Goal: Task Accomplishment & Management: Use online tool/utility

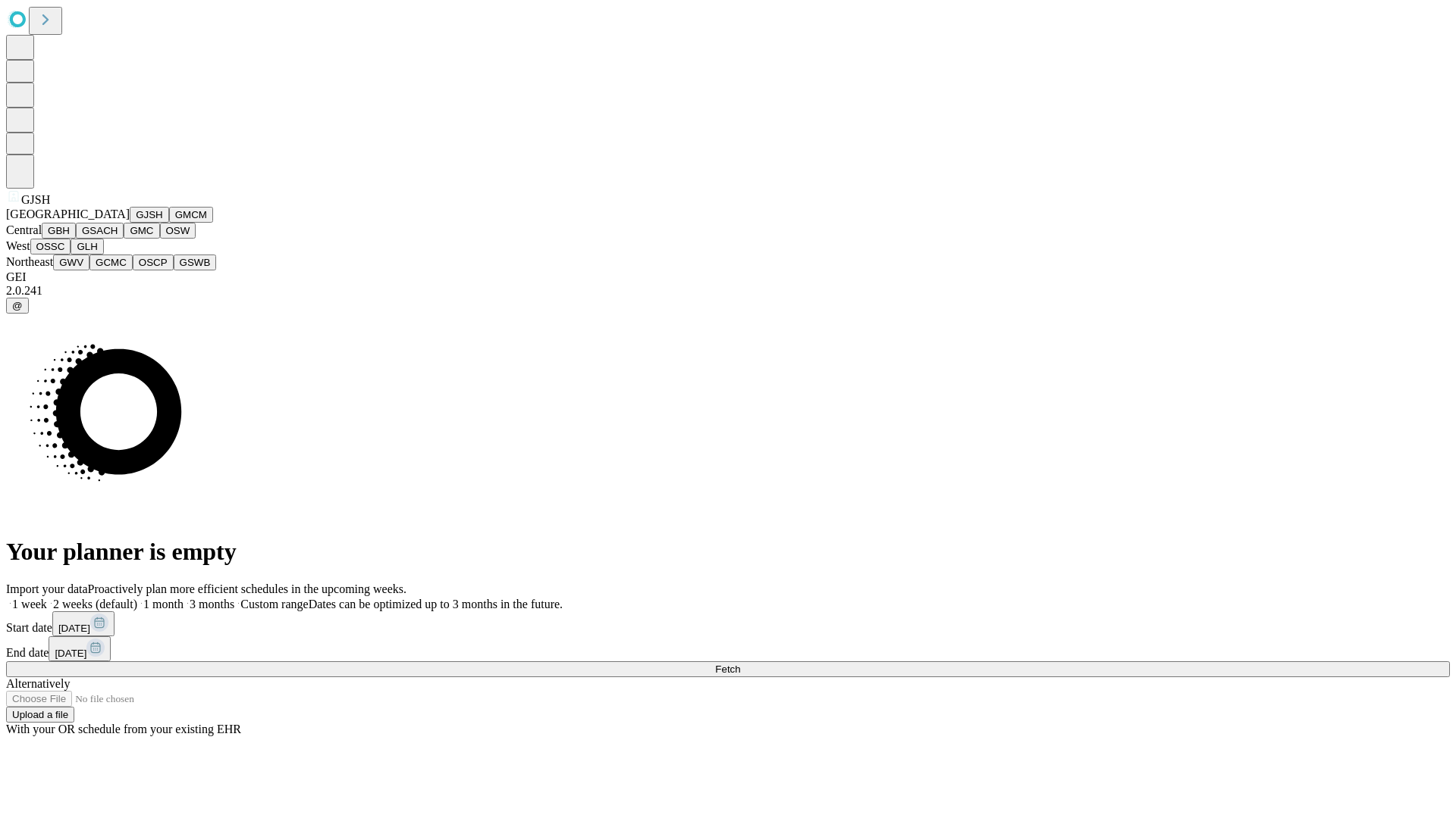
click at [130, 223] on button "GJSH" at bounding box center [149, 215] width 40 height 16
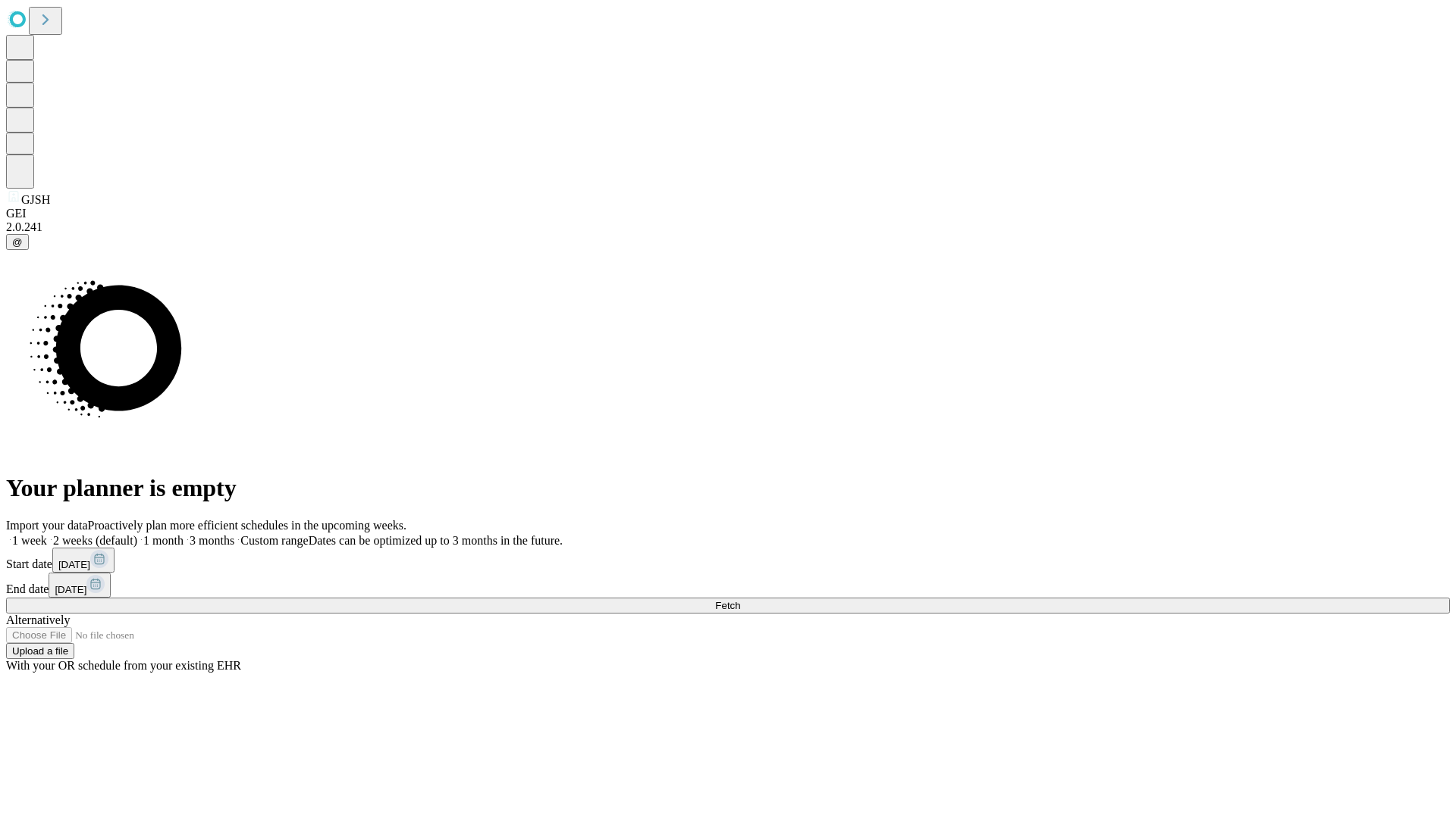
click at [138, 534] on label "2 weeks (default)" at bounding box center [92, 540] width 90 height 13
click at [740, 600] on span "Fetch" at bounding box center [728, 606] width 25 height 11
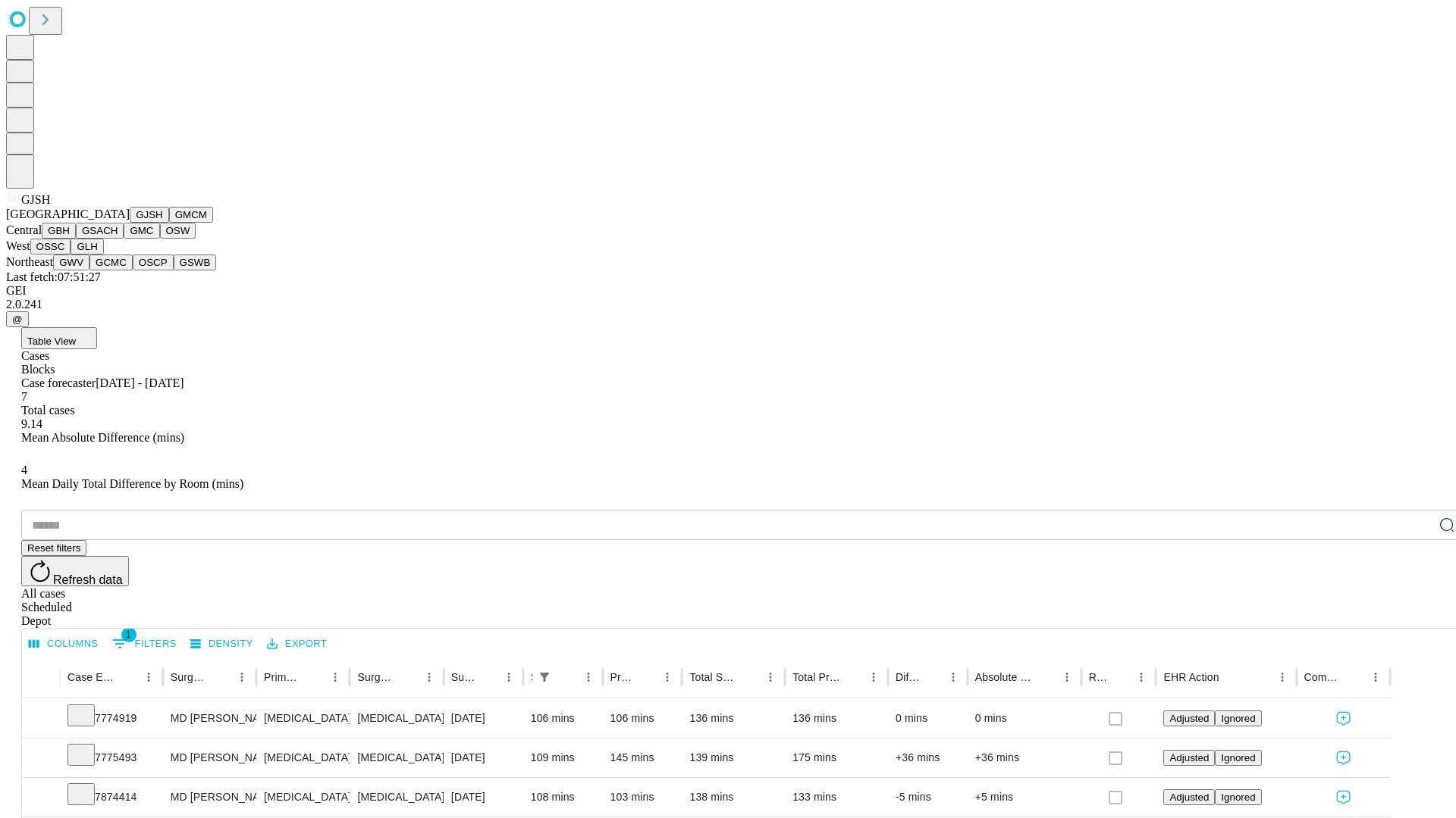
click at [169, 223] on button "GMCM" at bounding box center [191, 215] width 44 height 16
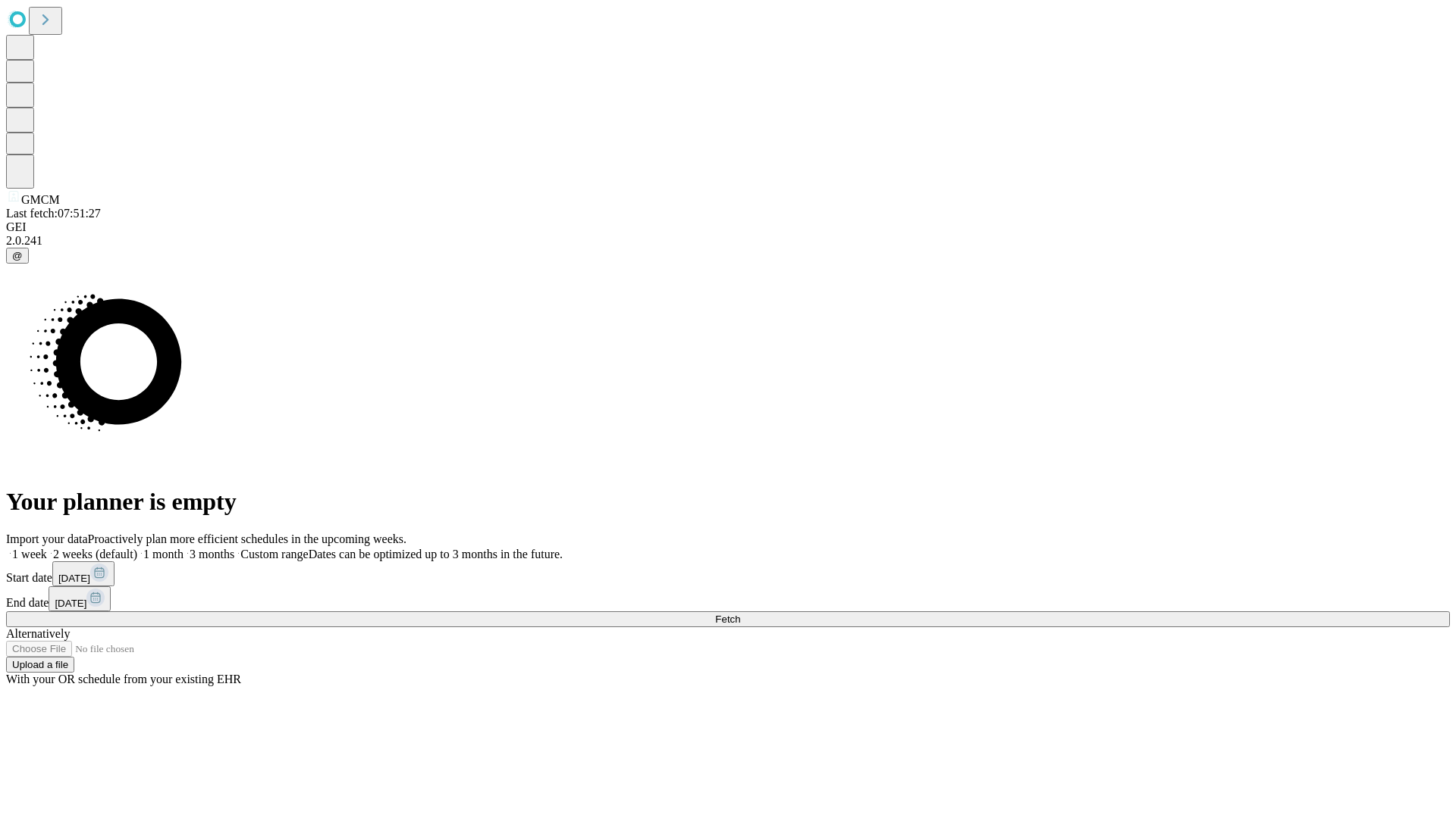
click at [138, 548] on label "2 weeks (default)" at bounding box center [92, 554] width 90 height 13
click at [740, 614] on span "Fetch" at bounding box center [728, 619] width 25 height 11
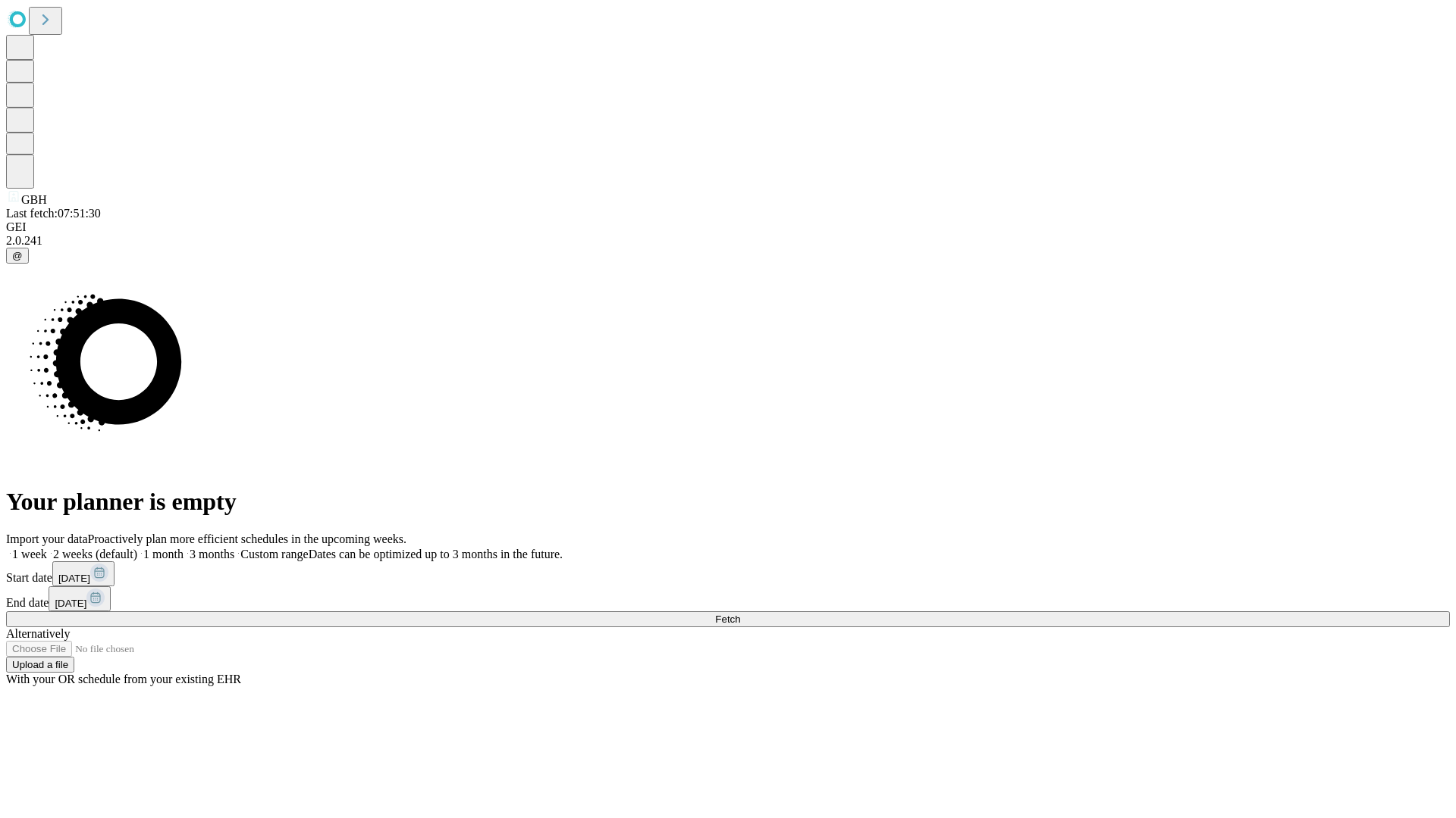
click at [138, 548] on label "2 weeks (default)" at bounding box center [92, 554] width 90 height 13
click at [740, 614] on span "Fetch" at bounding box center [728, 619] width 25 height 11
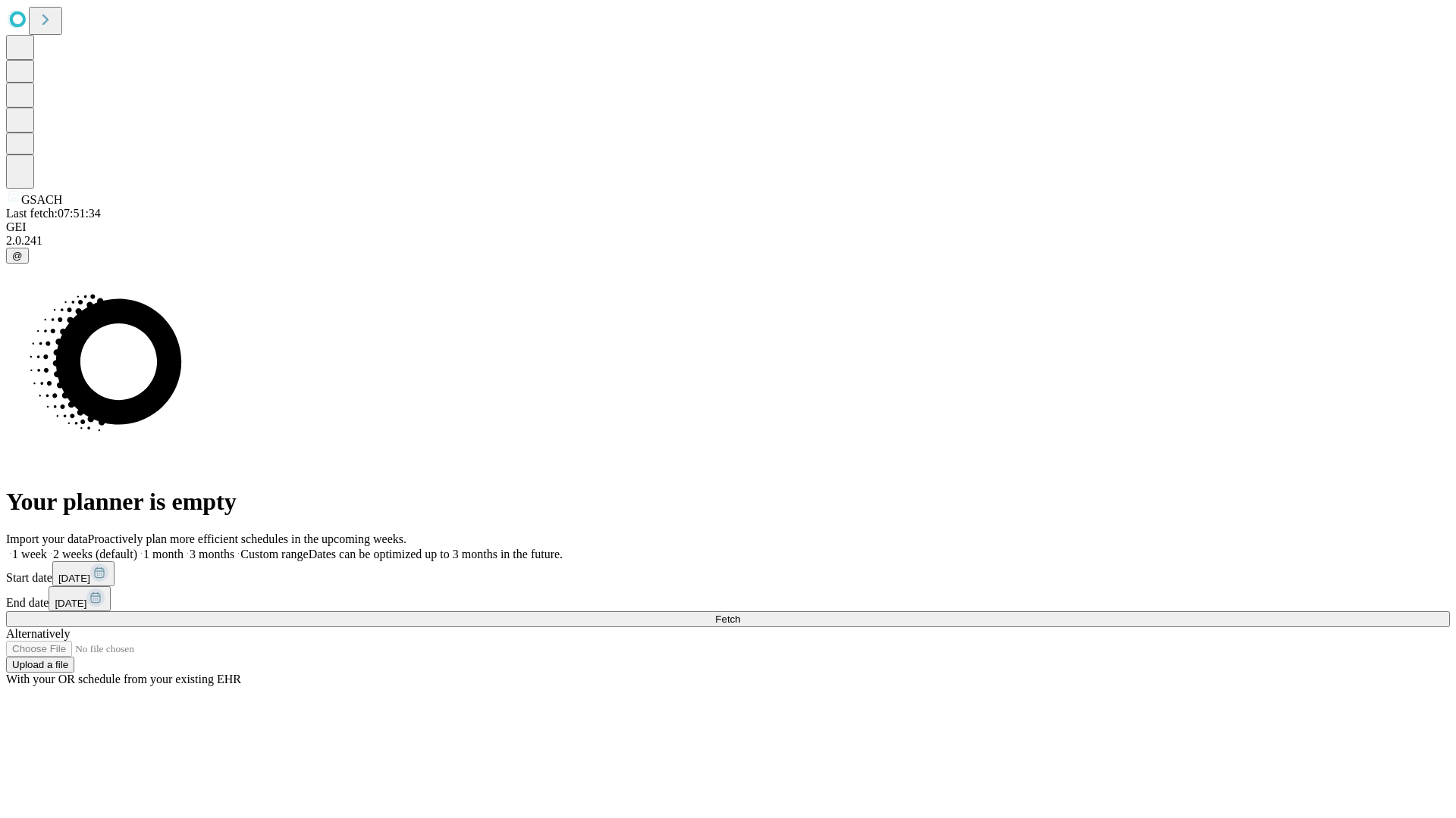
click at [138, 548] on label "2 weeks (default)" at bounding box center [92, 554] width 90 height 13
click at [740, 614] on span "Fetch" at bounding box center [728, 619] width 25 height 11
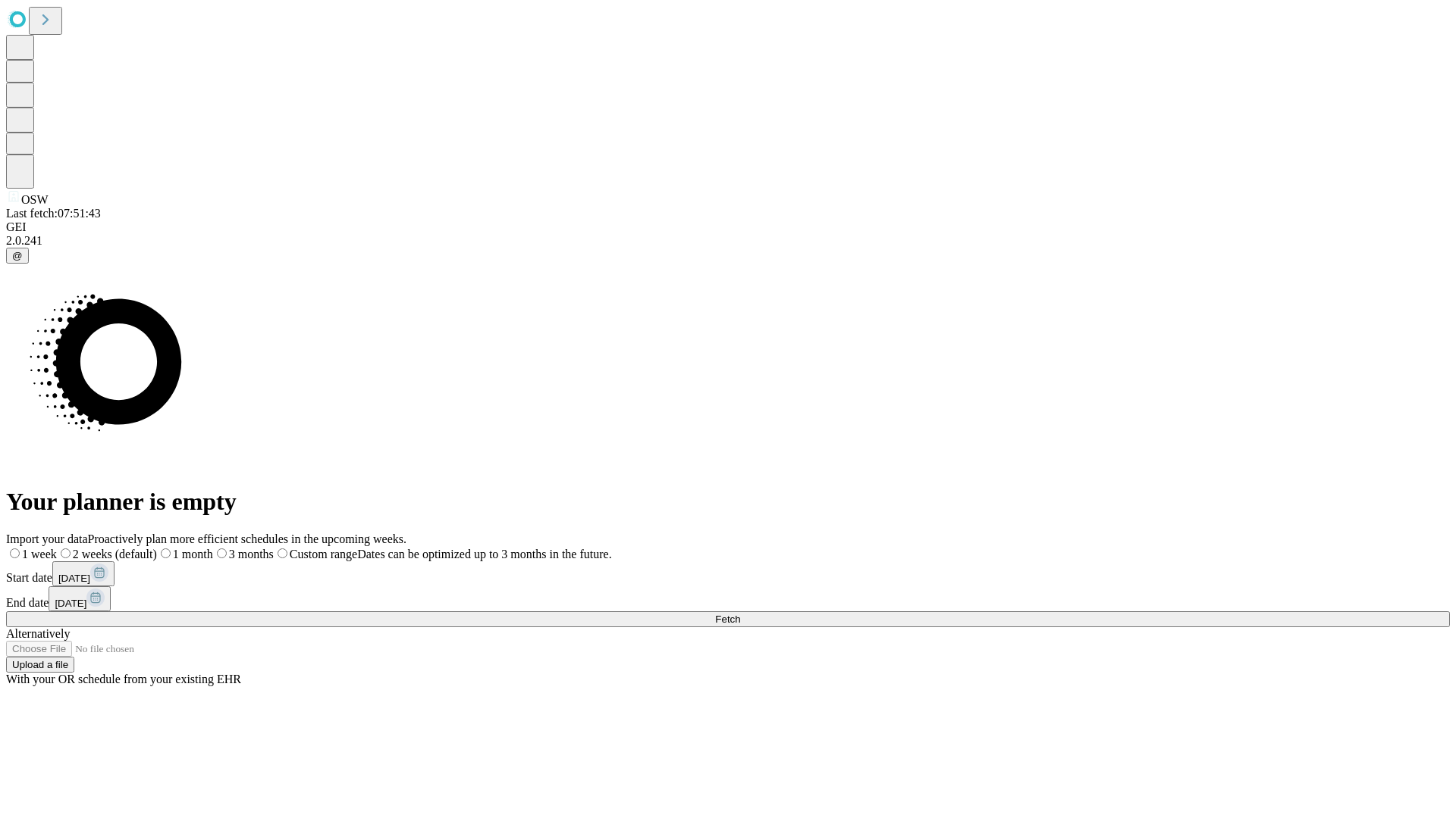
click at [157, 548] on label "2 weeks (default)" at bounding box center [106, 554] width 100 height 13
click at [740, 614] on span "Fetch" at bounding box center [728, 619] width 25 height 11
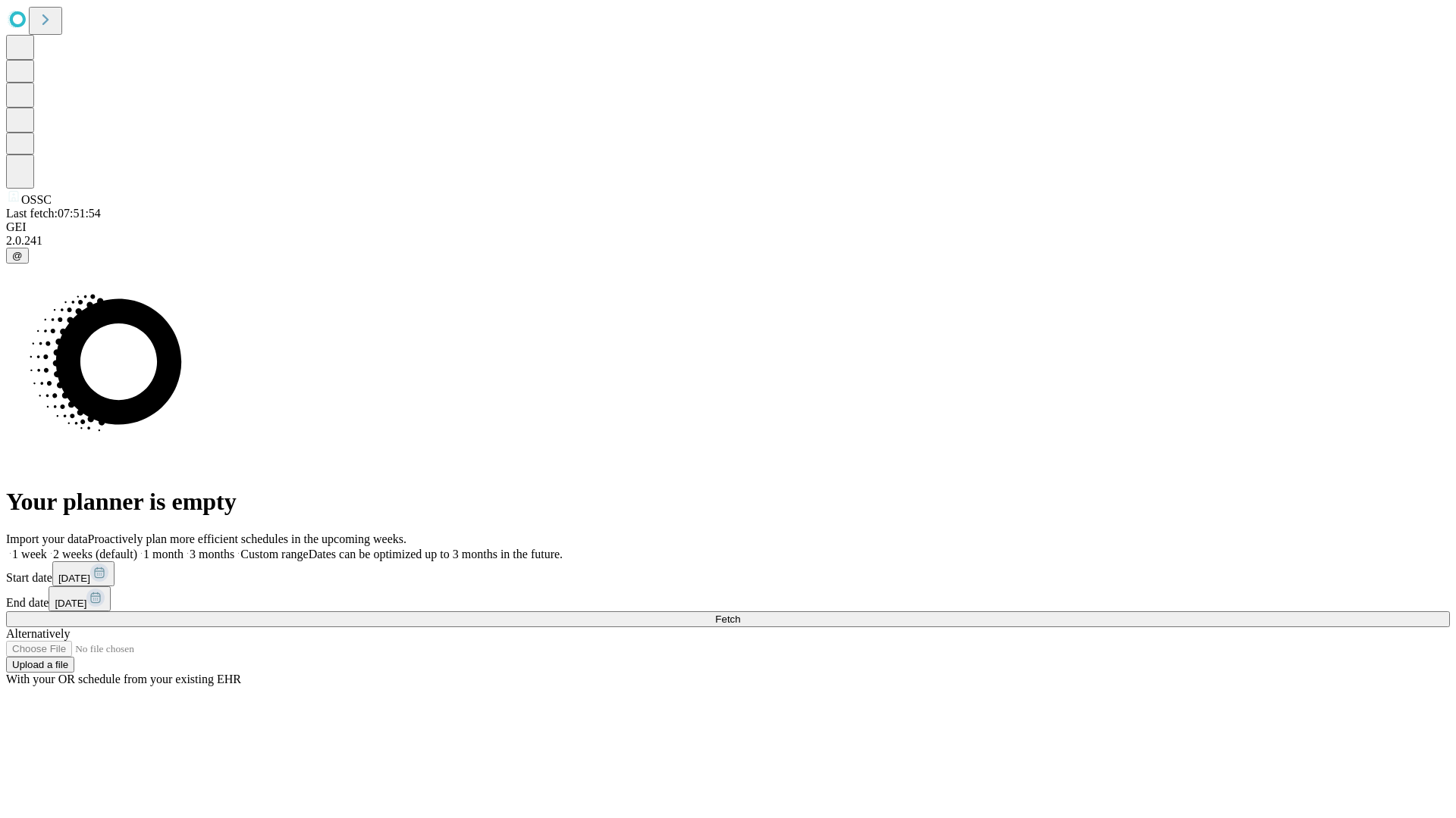
click at [138, 548] on label "2 weeks (default)" at bounding box center [92, 554] width 90 height 13
click at [740, 614] on span "Fetch" at bounding box center [728, 619] width 25 height 11
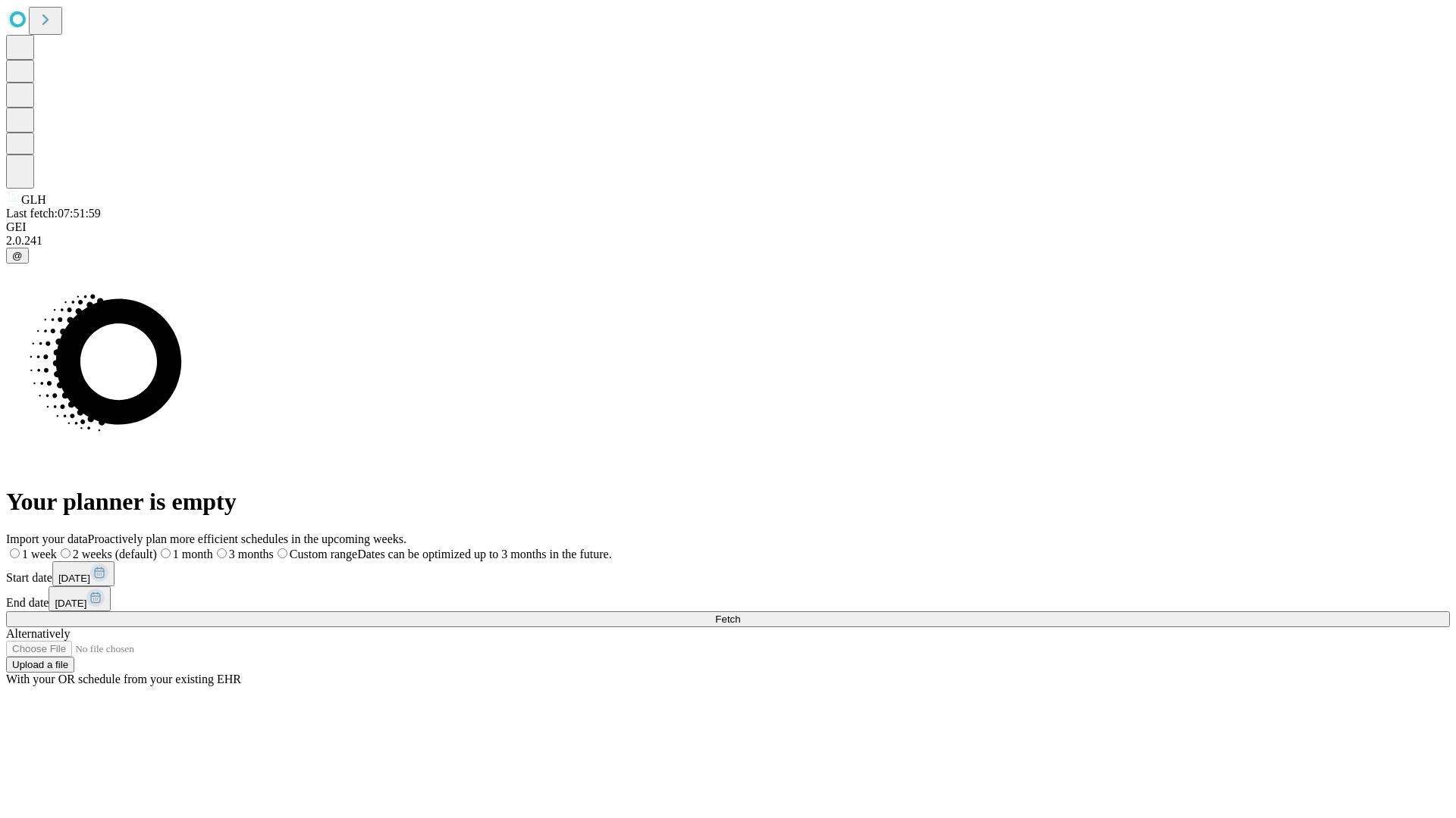
click at [157, 548] on label "2 weeks (default)" at bounding box center [106, 554] width 100 height 13
click at [740, 614] on span "Fetch" at bounding box center [728, 619] width 25 height 11
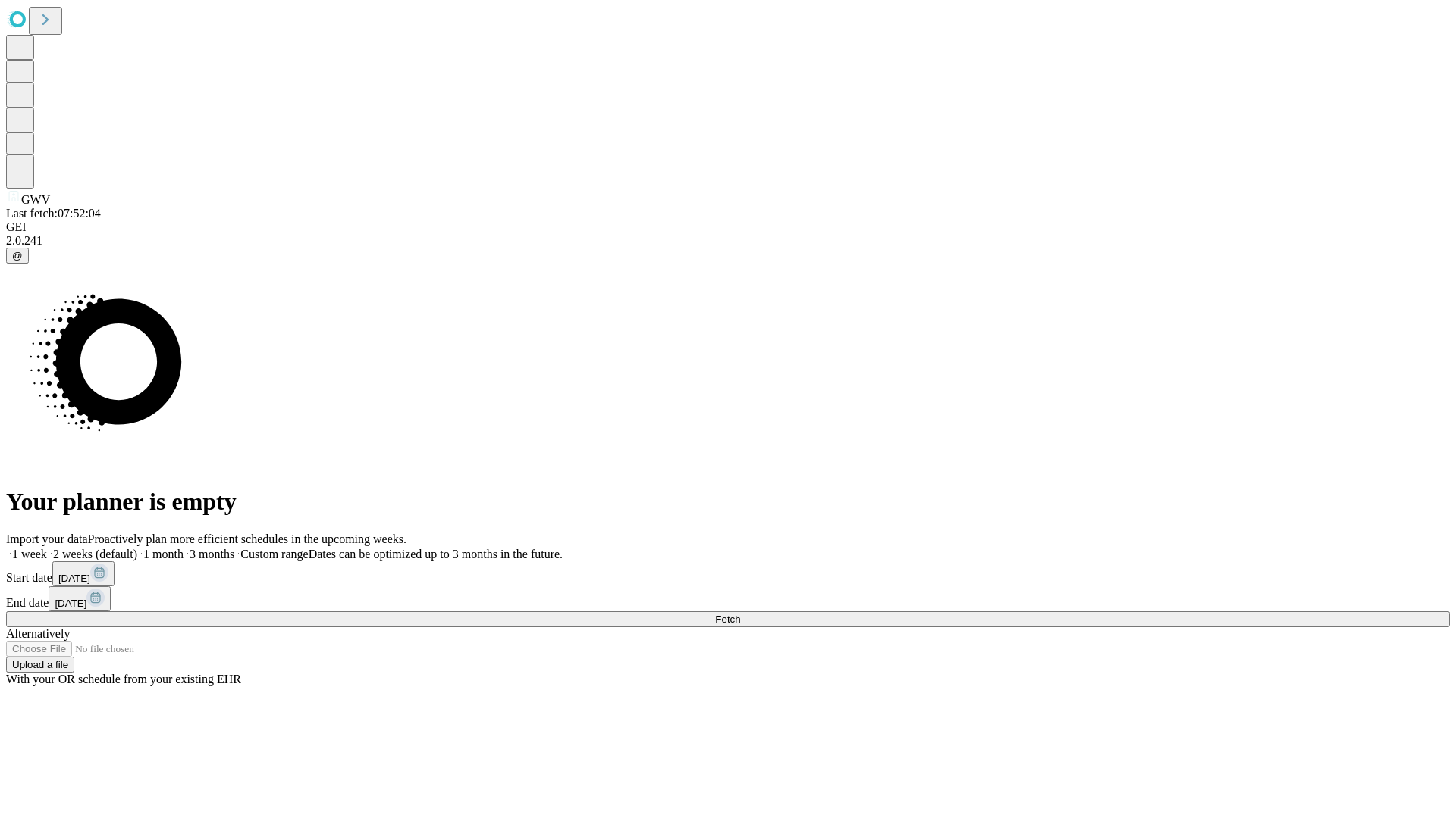
click at [138, 548] on label "2 weeks (default)" at bounding box center [92, 554] width 90 height 13
click at [740, 614] on span "Fetch" at bounding box center [728, 619] width 25 height 11
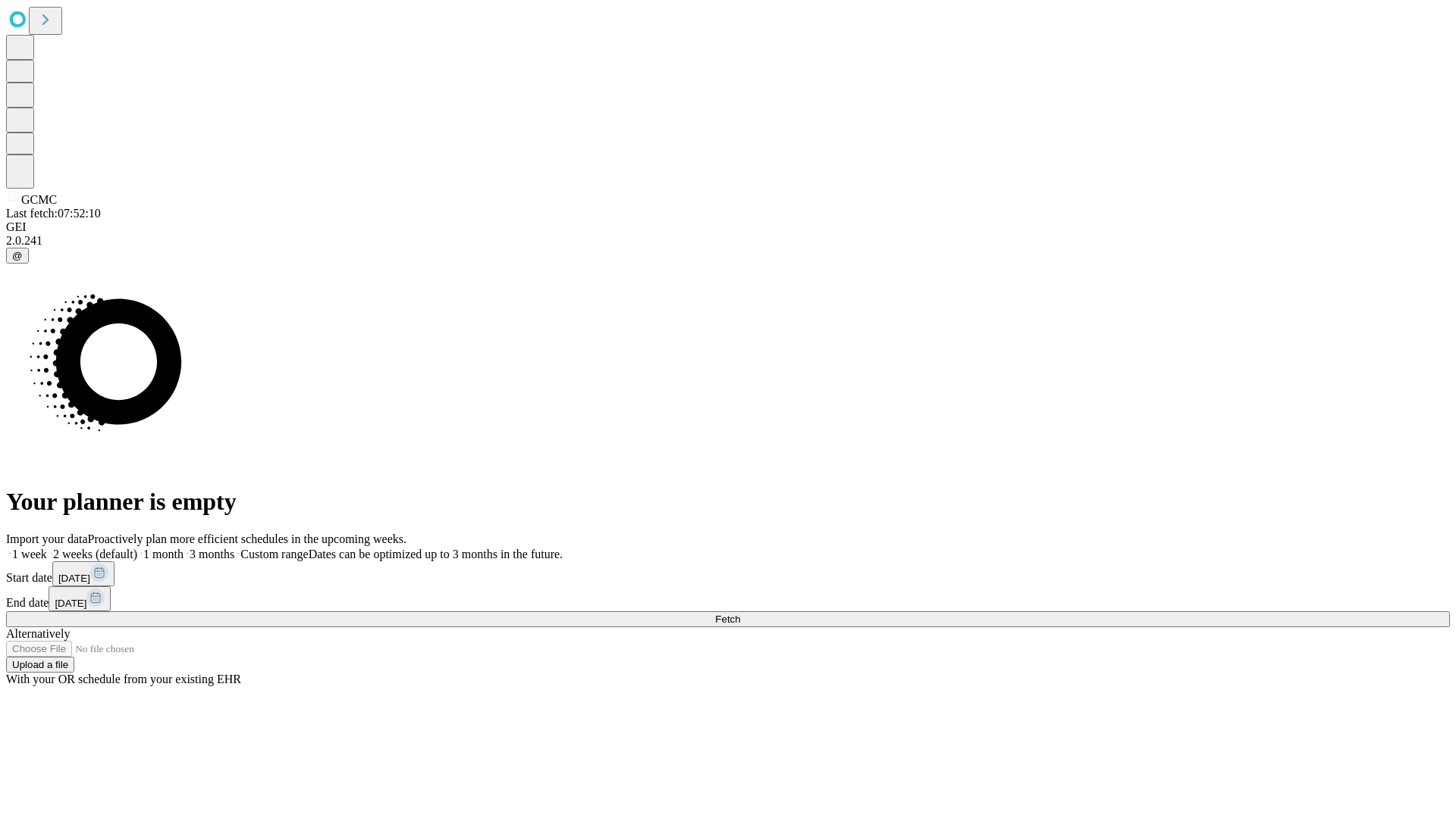
click at [138, 548] on label "2 weeks (default)" at bounding box center [92, 554] width 90 height 13
click at [740, 614] on span "Fetch" at bounding box center [728, 619] width 25 height 11
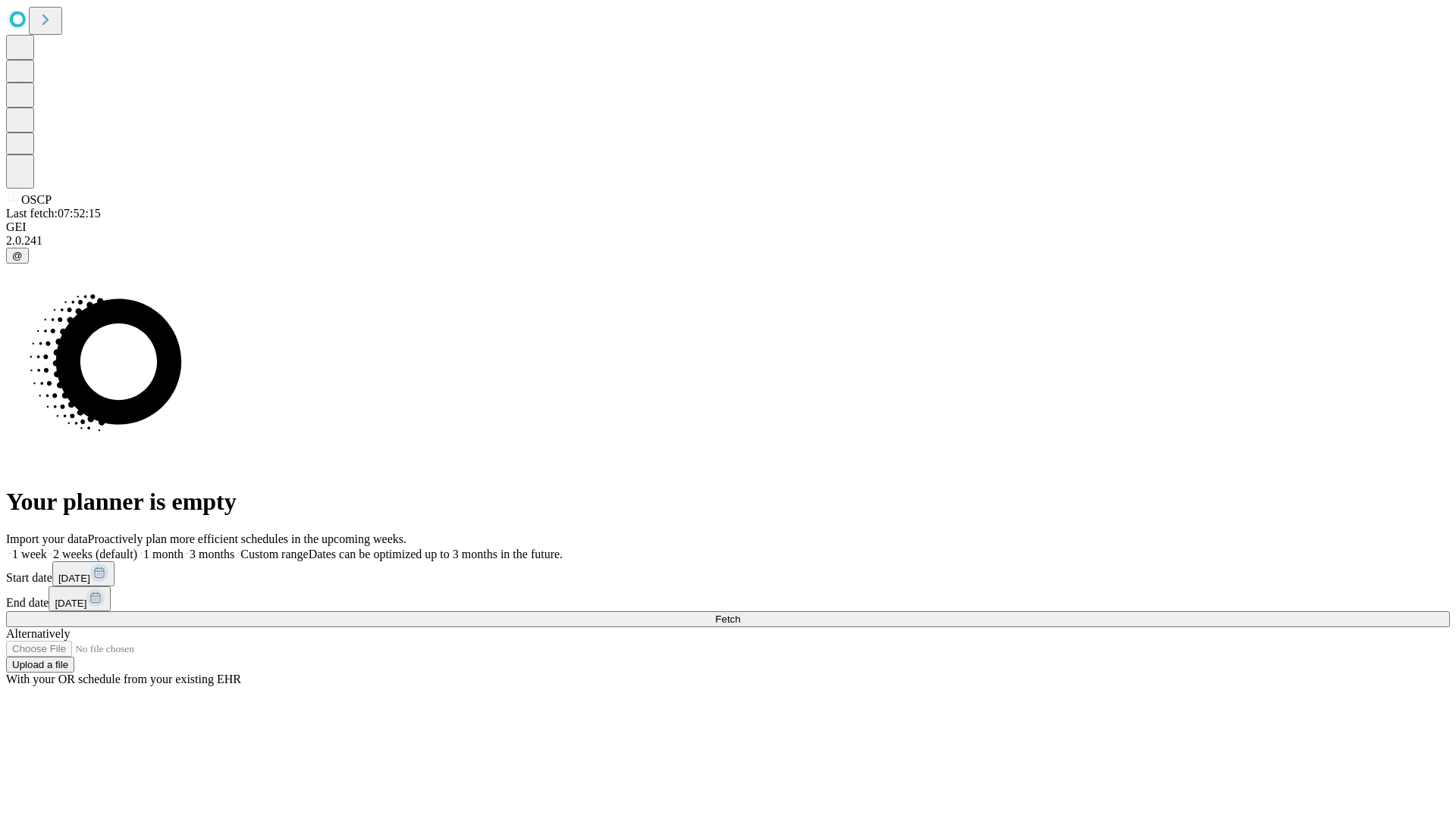
click at [138, 548] on label "2 weeks (default)" at bounding box center [92, 554] width 90 height 13
click at [740, 614] on span "Fetch" at bounding box center [728, 619] width 25 height 11
